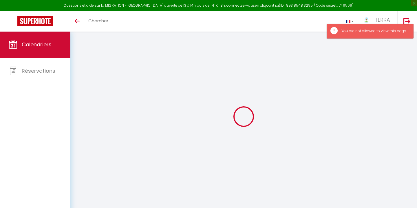
click at [54, 45] on link "Calendriers" at bounding box center [35, 45] width 70 height 26
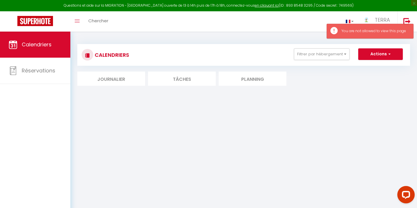
click at [245, 80] on li "Planning" at bounding box center [252, 78] width 68 height 14
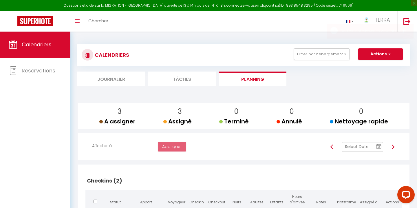
click at [361, 146] on input "text" at bounding box center [361, 147] width 41 height 10
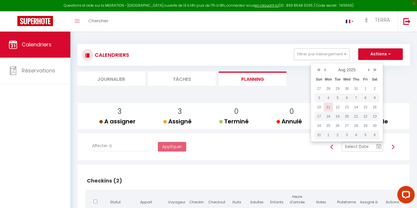
click at [329, 107] on td "11" at bounding box center [327, 106] width 9 height 9
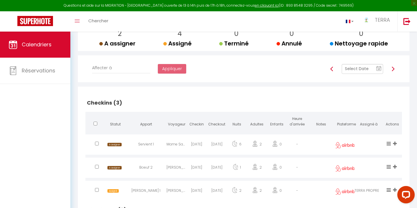
scroll to position [202, 0]
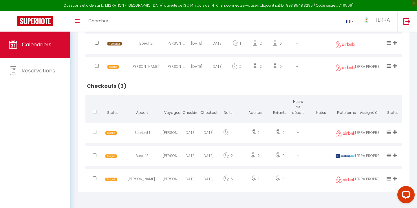
click at [147, 131] on div "Servient 1" at bounding box center [142, 133] width 41 height 19
select select "0"
select select "1"
select select
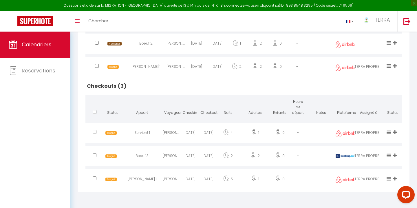
select select
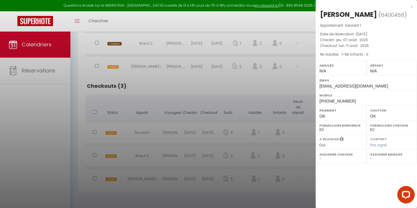
click at [159, 152] on div at bounding box center [208, 104] width 417 height 208
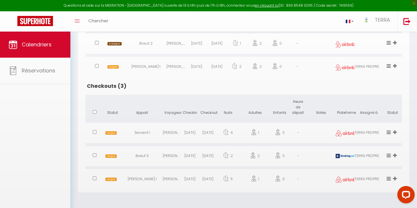
click at [159, 152] on body "Questions et aide sur la MIGRATION - [GEOGRAPHIC_DATA] ouverte de 13 à 14h puis…" at bounding box center [208, 19] width 417 height 378
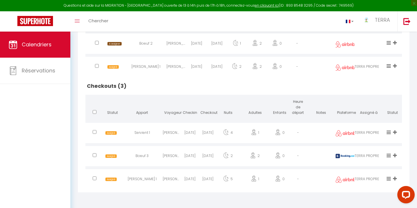
click at [159, 153] on div "Boeuf 3" at bounding box center [142, 156] width 41 height 19
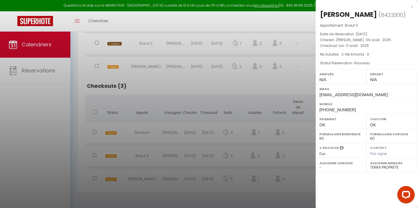
click at [169, 159] on div at bounding box center [208, 104] width 417 height 208
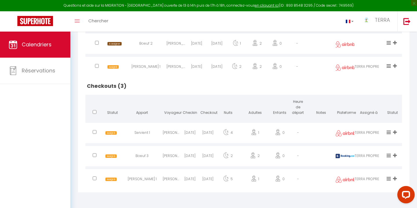
click at [176, 177] on div "[PERSON_NAME]" at bounding box center [172, 179] width 18 height 19
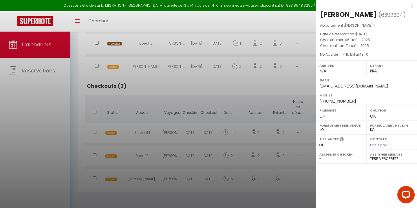
click at [176, 177] on div at bounding box center [208, 104] width 417 height 208
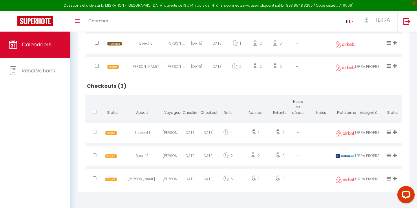
click at [172, 133] on div "[PERSON_NAME]" at bounding box center [172, 133] width 18 height 19
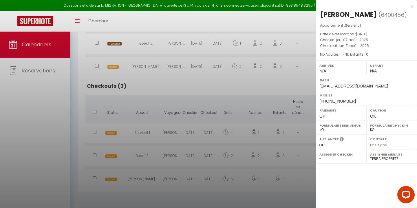
click at [172, 133] on div at bounding box center [208, 104] width 417 height 208
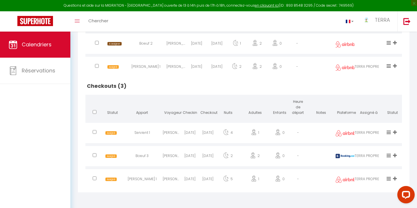
click at [136, 183] on div "[PERSON_NAME] 1" at bounding box center [142, 179] width 41 height 19
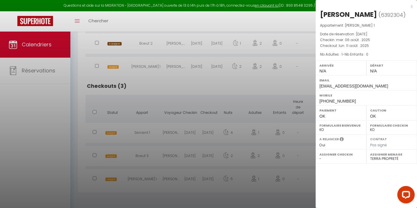
click at [136, 183] on div at bounding box center [208, 104] width 417 height 208
